Goal: Consume media (video, audio)

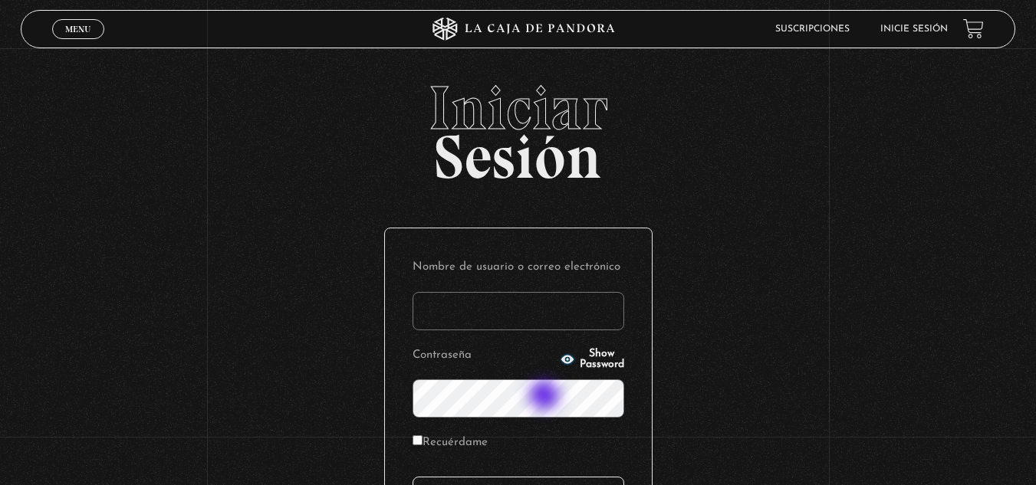
scroll to position [77, 0]
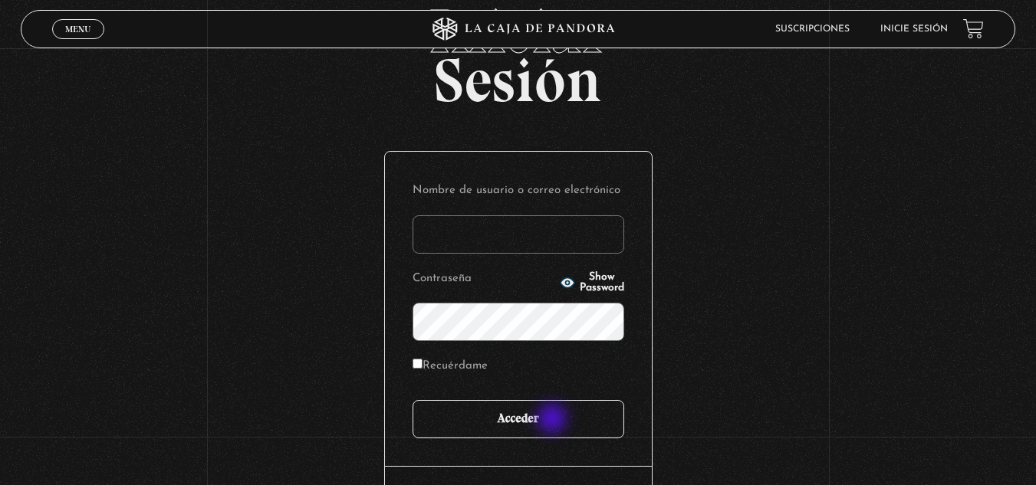
type input "[EMAIL_ADDRESS][DOMAIN_NAME]"
click at [554, 420] on input "Acceder" at bounding box center [519, 419] width 212 height 38
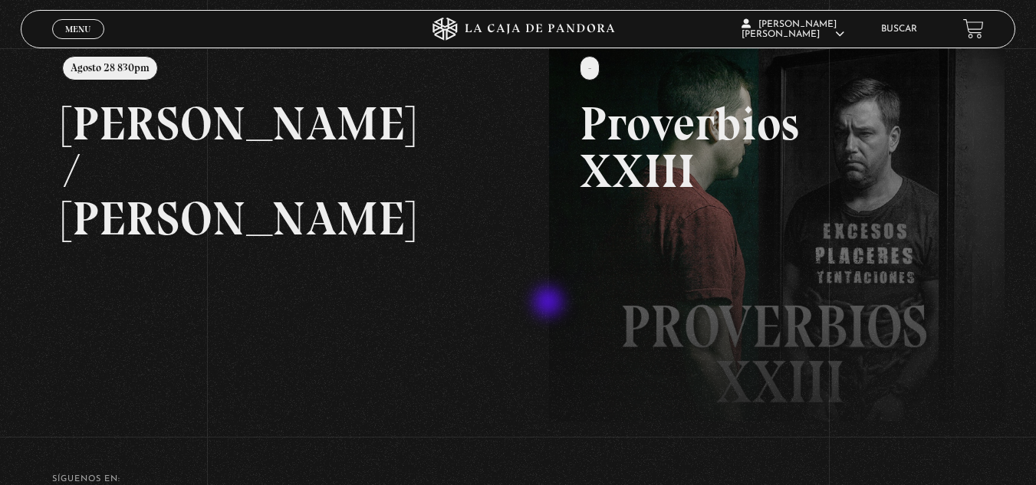
scroll to position [230, 0]
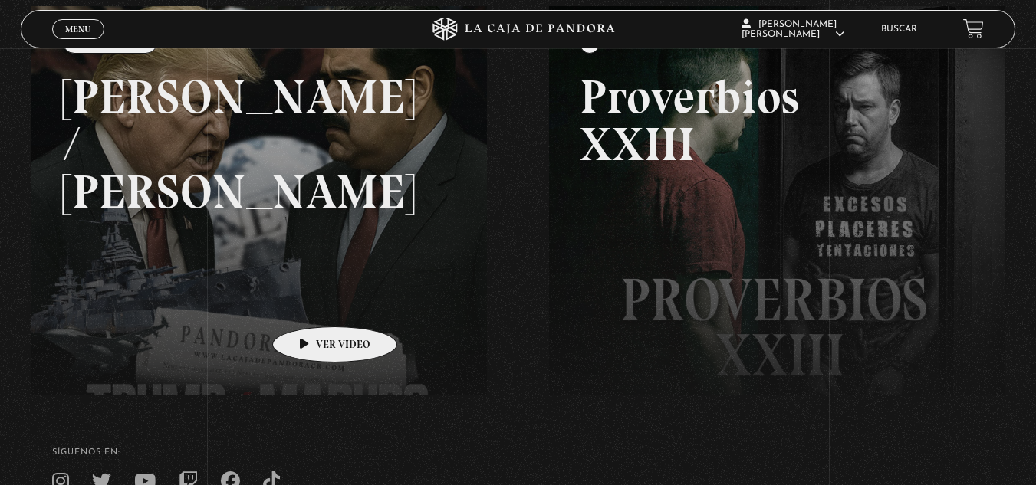
click at [245, 304] on link at bounding box center [549, 248] width 1036 height 485
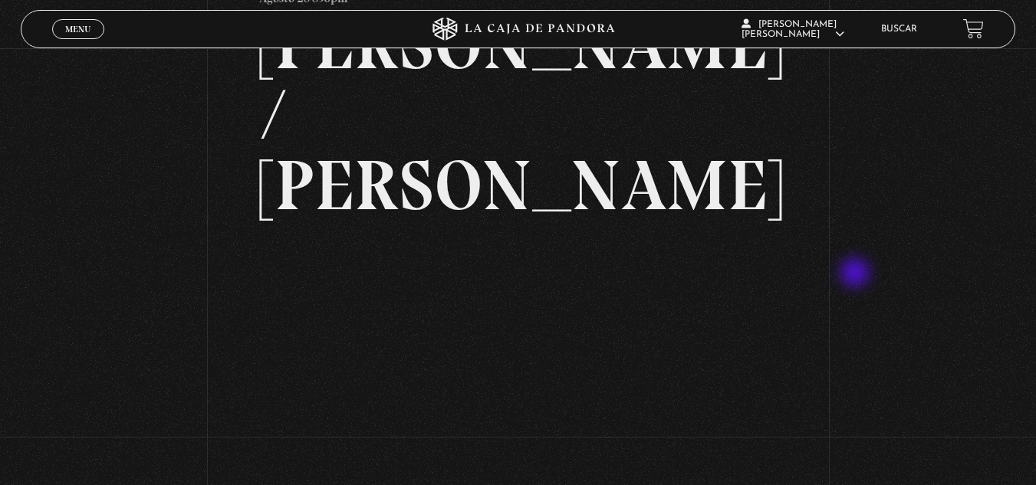
scroll to position [153, 0]
